Goal: Connect with others: Connect with others

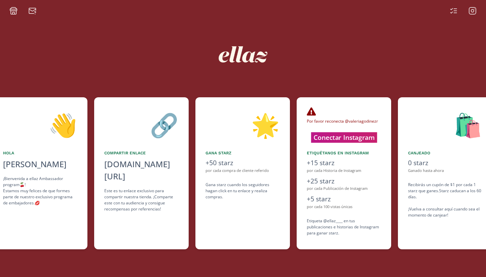
scroll to position [0, 202]
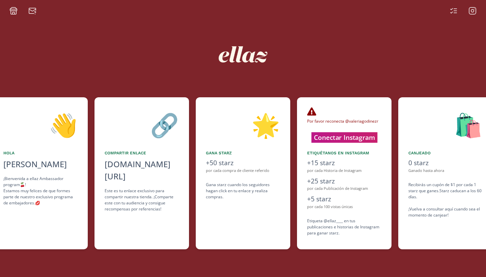
click at [336, 136] on button "Conectar Instagram" at bounding box center [344, 137] width 66 height 10
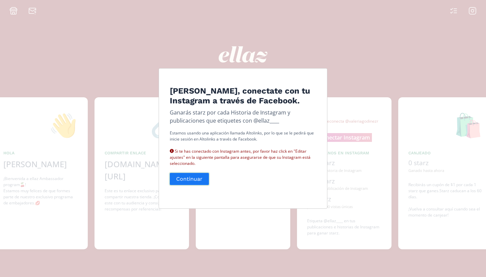
click at [187, 175] on button "Continuar" at bounding box center [189, 178] width 41 height 15
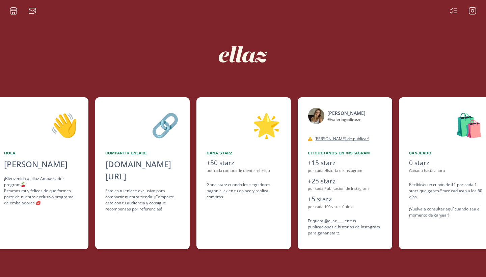
scroll to position [0, 202]
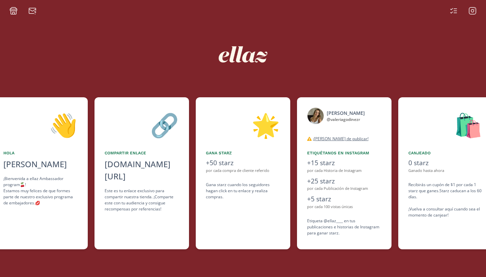
click at [225, 157] on div "🌟 Gana starz +50 starz por cada compra de cliente referido Gana starz cuando lo…" at bounding box center [243, 173] width 94 height 152
click at [226, 151] on div "Gana starz" at bounding box center [243, 153] width 74 height 6
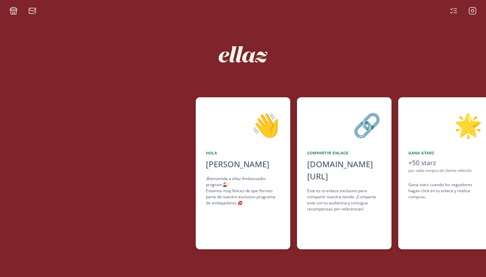
scroll to position [0, 0]
click at [14, 13] on icon at bounding box center [13, 13] width 2 height 2
click at [451, 11] on icon at bounding box center [453, 11] width 8 height 8
click at [472, 11] on icon at bounding box center [472, 11] width 8 height 8
click at [34, 12] on icon at bounding box center [32, 11] width 8 height 8
